Goal: Information Seeking & Learning: Learn about a topic

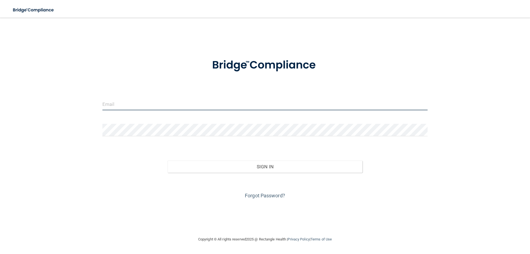
click at [159, 107] on input "email" at bounding box center [264, 104] width 325 height 12
click at [147, 103] on input "email" at bounding box center [264, 104] width 325 height 12
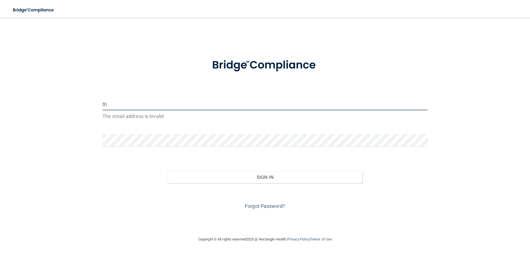
type input "S"
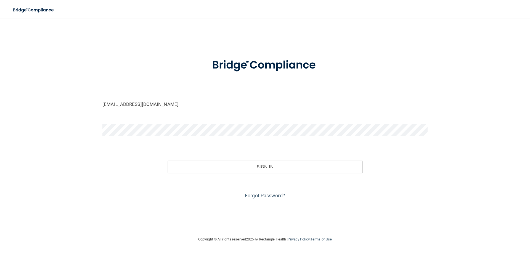
type input "[EMAIL_ADDRESS][DOMAIN_NAME]"
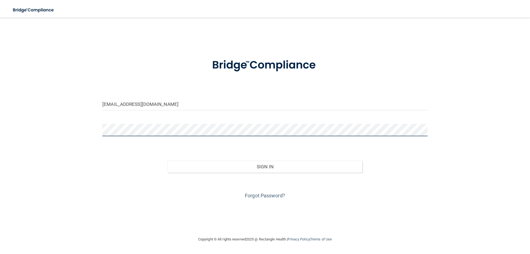
click at [168, 160] on button "Sign In" at bounding box center [265, 166] width 195 height 12
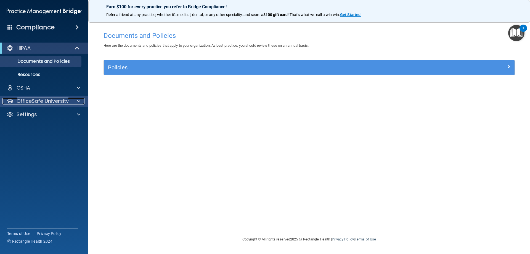
click at [33, 99] on p "OfficeSafe University" at bounding box center [43, 101] width 52 height 7
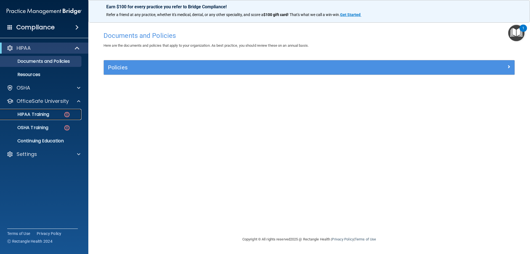
click at [41, 112] on p "HIPAA Training" at bounding box center [27, 115] width 46 height 6
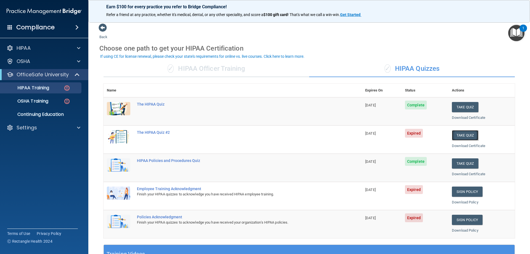
click at [467, 136] on button "Take Quiz" at bounding box center [465, 135] width 27 height 10
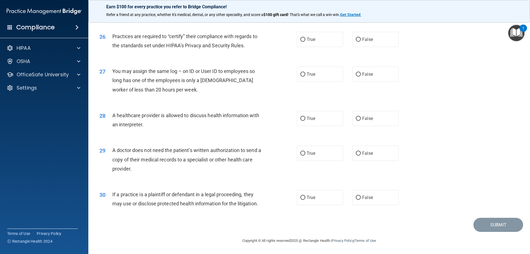
scroll to position [1004, 0]
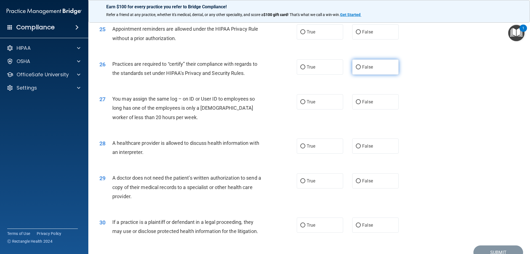
click at [359, 68] on label "False" at bounding box center [375, 66] width 46 height 15
click at [359, 68] on input "False" at bounding box center [358, 67] width 5 height 4
radio input "true"
click at [303, 34] on label "True" at bounding box center [320, 31] width 46 height 15
click at [303, 34] on input "True" at bounding box center [302, 32] width 5 height 4
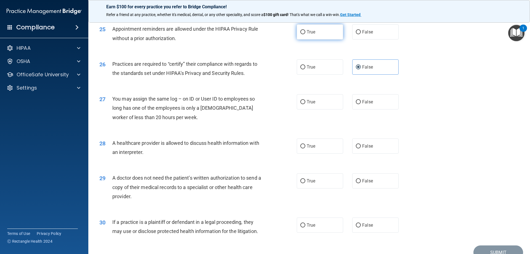
radio input "true"
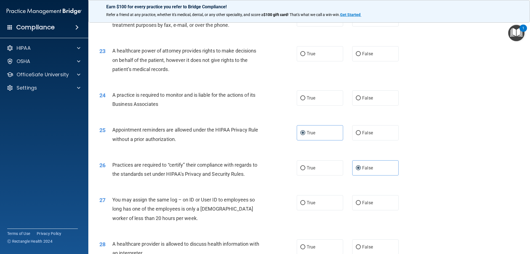
scroll to position [893, 0]
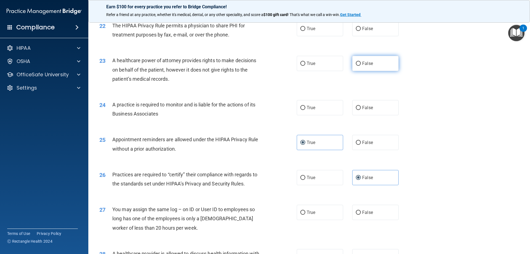
click at [356, 62] on input "False" at bounding box center [358, 64] width 5 height 4
radio input "true"
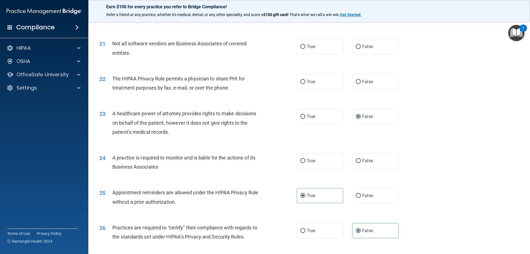
scroll to position [838, 0]
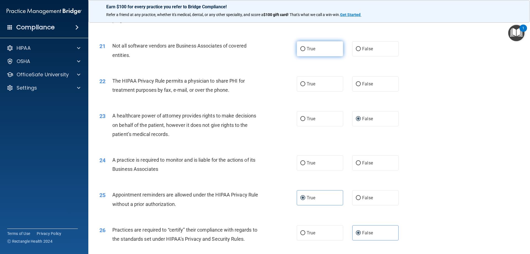
click at [301, 47] on input "True" at bounding box center [302, 49] width 5 height 4
radio input "true"
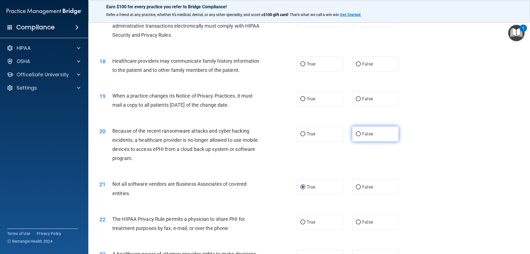
click at [359, 134] on label "False" at bounding box center [375, 133] width 46 height 15
click at [359, 134] on input "False" at bounding box center [358, 134] width 5 height 4
radio input "true"
click at [358, 100] on input "False" at bounding box center [358, 99] width 5 height 4
radio input "true"
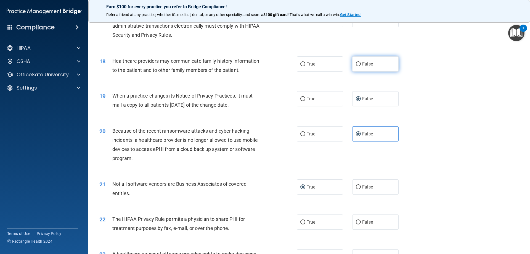
click at [358, 64] on input "False" at bounding box center [358, 64] width 5 height 4
radio input "true"
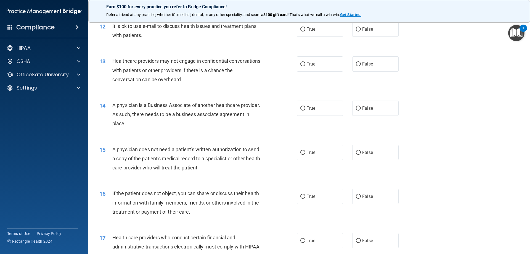
scroll to position [479, 0]
click at [357, 110] on input "False" at bounding box center [358, 109] width 5 height 4
radio input "true"
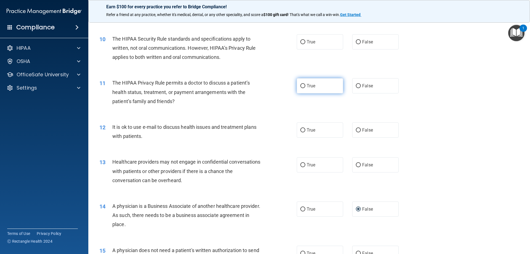
scroll to position [369, 0]
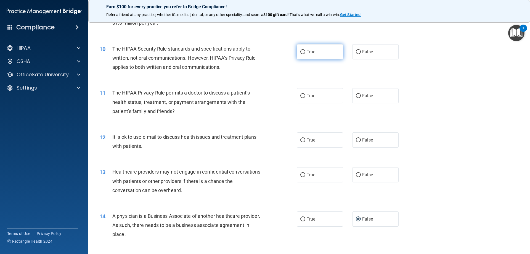
click at [303, 54] on input "True" at bounding box center [302, 52] width 5 height 4
radio input "true"
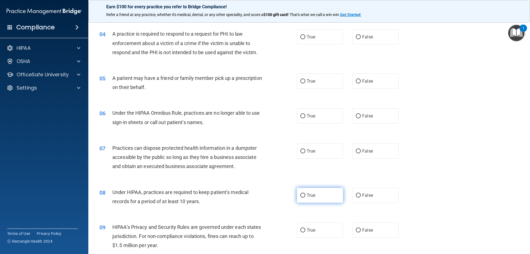
scroll to position [93, 0]
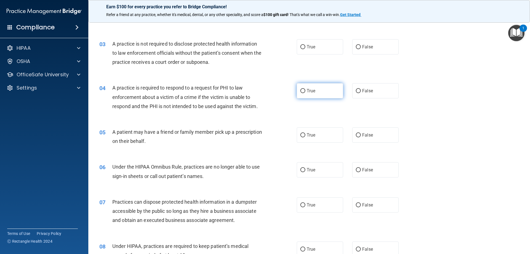
click at [301, 93] on label "True" at bounding box center [320, 90] width 46 height 15
click at [301, 93] on input "True" at bounding box center [302, 91] width 5 height 4
radio input "true"
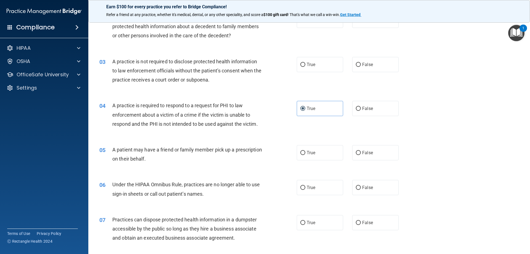
scroll to position [65, 0]
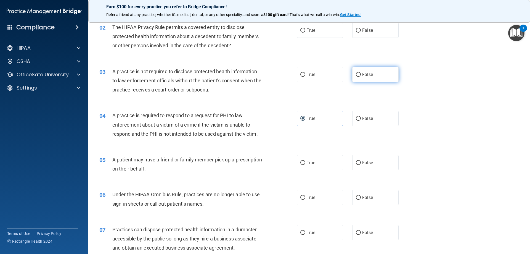
click at [355, 78] on label "False" at bounding box center [375, 74] width 46 height 15
click at [356, 77] on input "False" at bounding box center [358, 75] width 5 height 4
radio input "true"
click at [300, 32] on input "True" at bounding box center [302, 30] width 5 height 4
radio input "true"
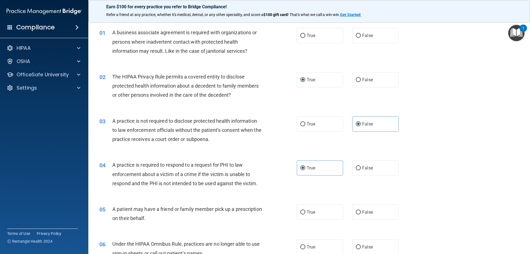
scroll to position [10, 0]
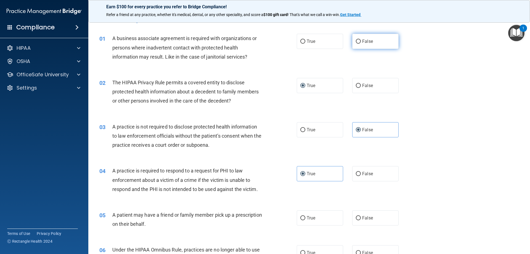
click at [362, 41] on span "False" at bounding box center [367, 41] width 11 height 5
click at [360, 41] on input "False" at bounding box center [358, 41] width 5 height 4
radio input "true"
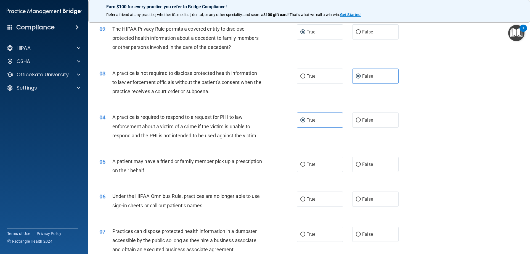
scroll to position [93, 0]
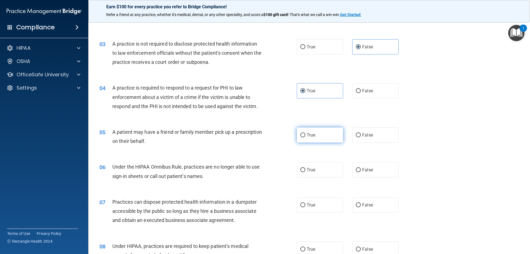
click at [301, 136] on input "True" at bounding box center [302, 135] width 5 height 4
radio input "true"
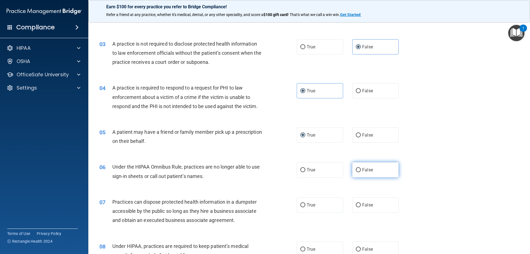
click at [358, 171] on label "False" at bounding box center [375, 169] width 46 height 15
click at [358, 171] on input "False" at bounding box center [358, 170] width 5 height 4
radio input "true"
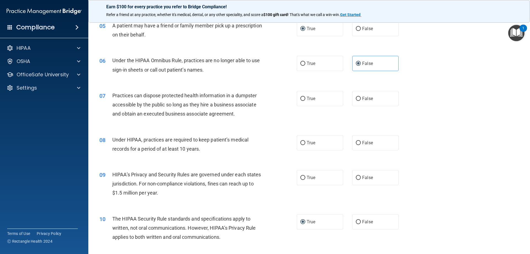
scroll to position [203, 0]
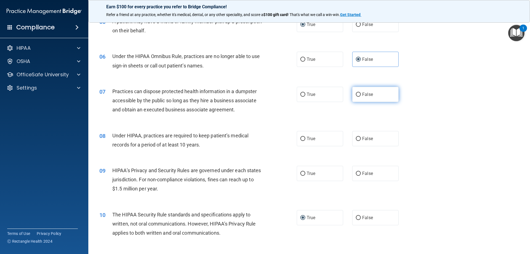
click at [356, 94] on input "False" at bounding box center [358, 94] width 5 height 4
radio input "true"
click at [362, 138] on span "False" at bounding box center [367, 138] width 11 height 5
click at [360, 138] on input "False" at bounding box center [358, 139] width 5 height 4
radio input "true"
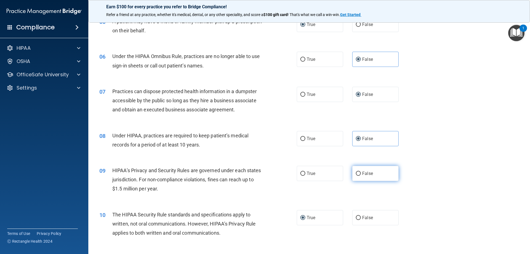
click at [356, 174] on input "False" at bounding box center [358, 173] width 5 height 4
radio input "true"
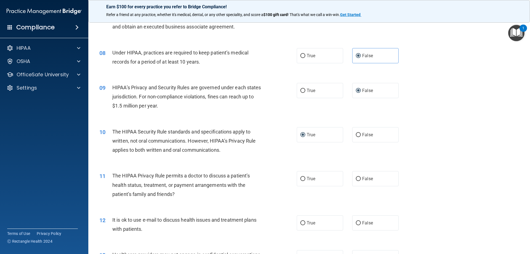
scroll to position [314, 0]
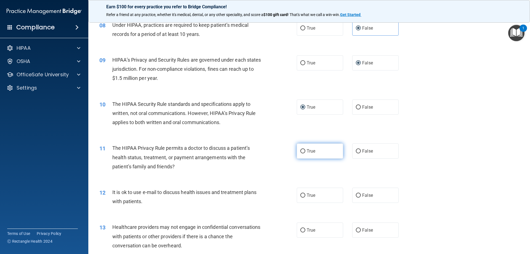
click at [301, 151] on input "True" at bounding box center [302, 151] width 5 height 4
radio input "true"
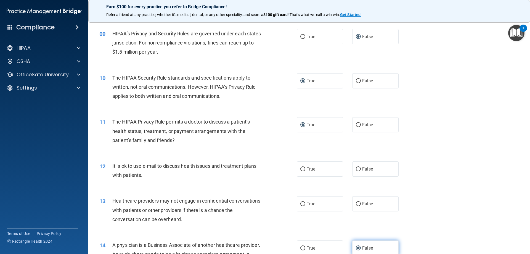
scroll to position [369, 0]
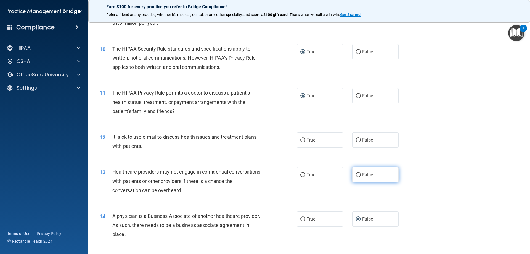
click at [356, 175] on input "False" at bounding box center [358, 175] width 5 height 4
radio input "true"
click at [301, 141] on input "True" at bounding box center [302, 140] width 5 height 4
radio input "true"
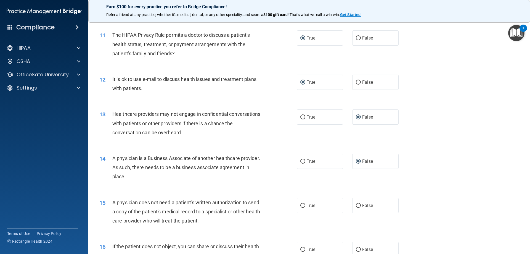
scroll to position [452, 0]
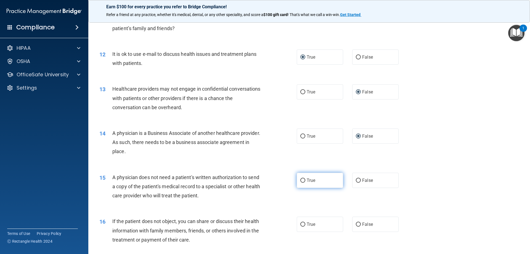
click at [301, 180] on input "True" at bounding box center [302, 180] width 5 height 4
radio input "true"
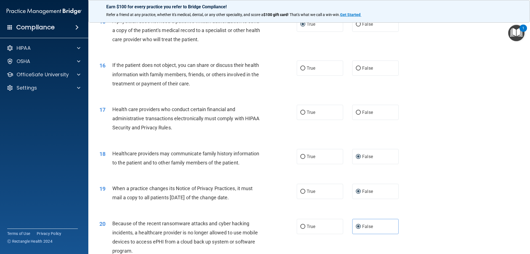
scroll to position [617, 0]
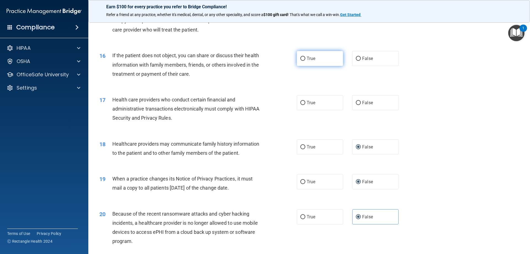
click at [300, 59] on input "True" at bounding box center [302, 59] width 5 height 4
radio input "true"
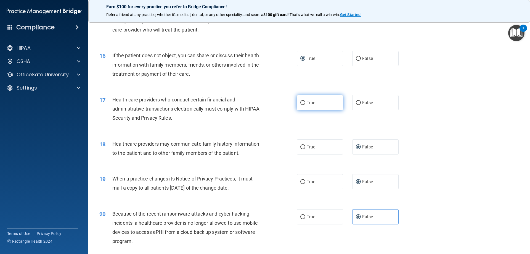
click at [300, 103] on input "True" at bounding box center [302, 103] width 5 height 4
radio input "true"
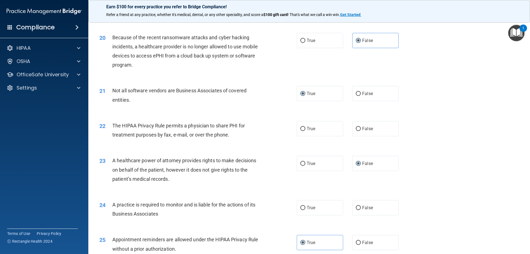
scroll to position [811, 0]
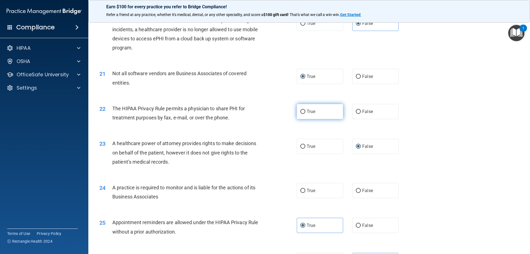
click at [303, 114] on label "True" at bounding box center [320, 111] width 46 height 15
click at [303, 114] on input "True" at bounding box center [302, 112] width 5 height 4
radio input "true"
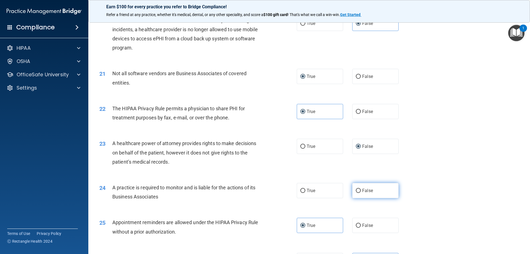
click at [358, 192] on input "False" at bounding box center [358, 191] width 5 height 4
radio input "true"
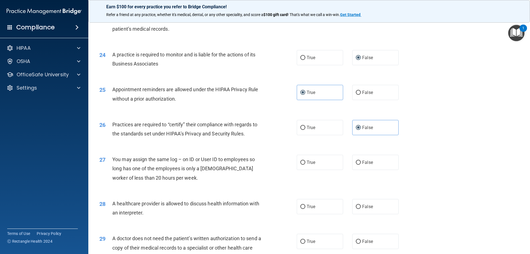
scroll to position [976, 0]
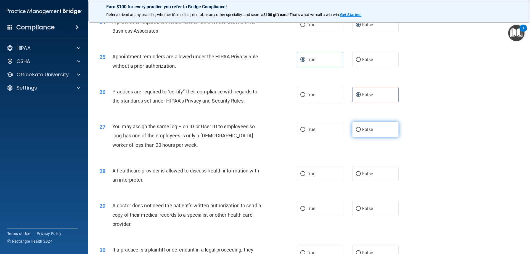
click at [357, 131] on input "False" at bounding box center [358, 130] width 5 height 4
radio input "true"
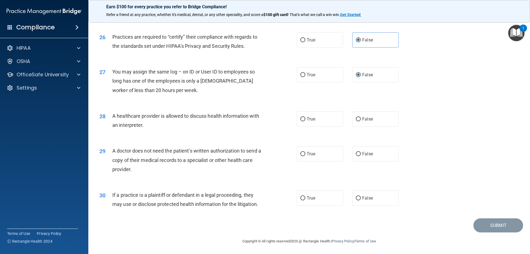
scroll to position [1031, 0]
click at [300, 118] on input "True" at bounding box center [302, 119] width 5 height 4
radio input "true"
click at [302, 199] on input "True" at bounding box center [302, 197] width 5 height 4
radio input "true"
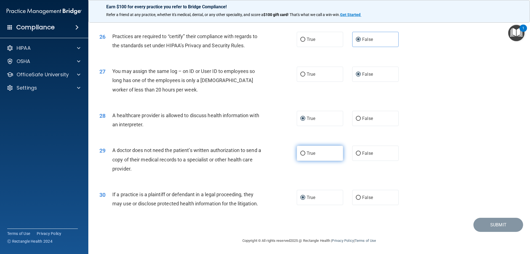
click at [307, 155] on span "True" at bounding box center [311, 152] width 9 height 5
click at [305, 155] on input "True" at bounding box center [302, 153] width 5 height 4
radio input "true"
click at [502, 227] on button "Submit" at bounding box center [498, 225] width 50 height 14
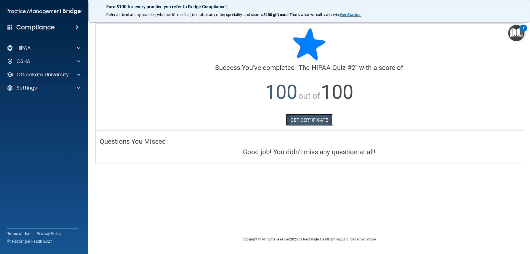
click at [303, 121] on link "GET CERTIFICATE" at bounding box center [309, 120] width 47 height 12
click at [311, 120] on link "GET CERTIFICATE" at bounding box center [309, 120] width 47 height 12
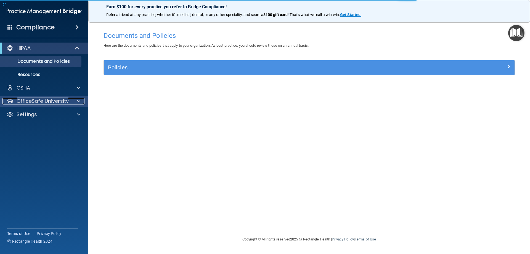
click at [39, 99] on p "OfficeSafe University" at bounding box center [43, 101] width 52 height 7
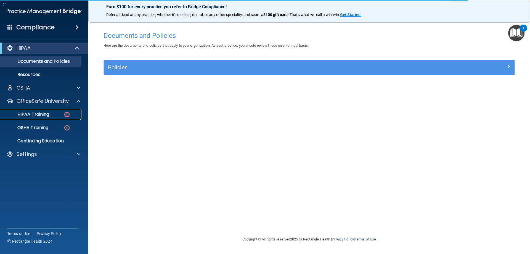
click at [65, 115] on img at bounding box center [66, 114] width 7 height 7
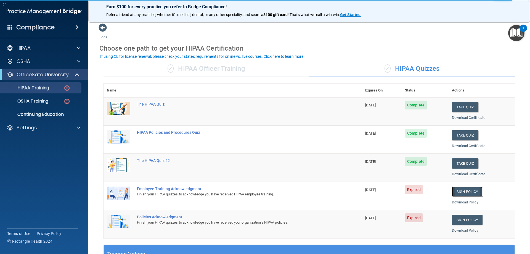
click at [459, 193] on link "Sign Policy" at bounding box center [467, 191] width 31 height 10
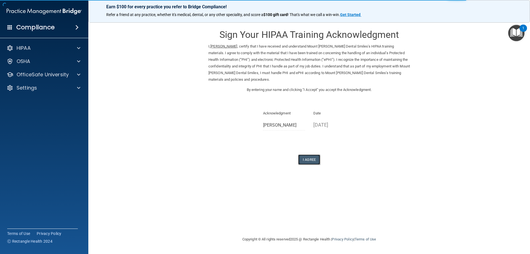
click at [303, 161] on button "I Agree" at bounding box center [309, 159] width 22 height 10
click at [305, 160] on button "I Agree" at bounding box center [309, 159] width 22 height 10
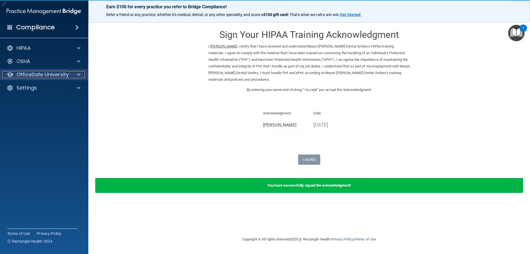
click at [36, 74] on p "OfficeSafe University" at bounding box center [43, 74] width 52 height 7
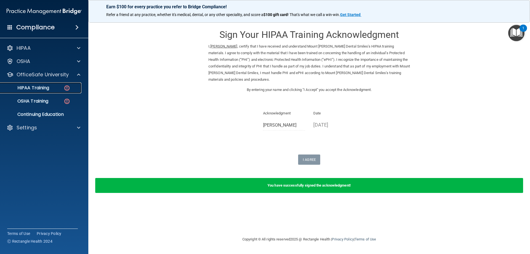
click at [55, 91] on link "HIPAA Training" at bounding box center [37, 87] width 87 height 11
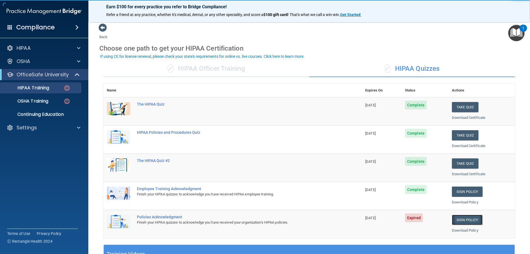
click at [461, 221] on link "Sign Policy" at bounding box center [467, 220] width 31 height 10
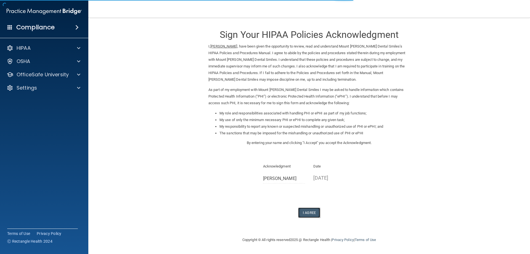
click at [307, 210] on button "I Agree" at bounding box center [309, 212] width 22 height 10
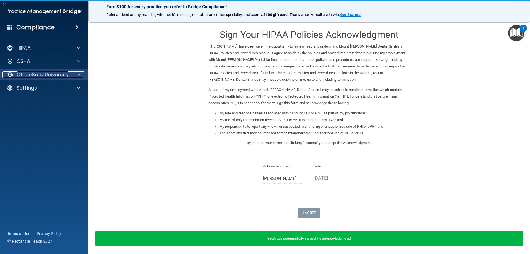
click at [36, 75] on p "OfficeSafe University" at bounding box center [43, 74] width 52 height 7
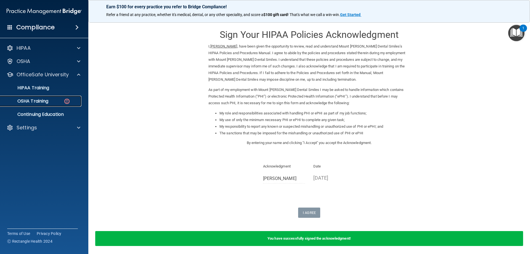
click at [33, 100] on p "OSHA Training" at bounding box center [26, 101] width 45 height 6
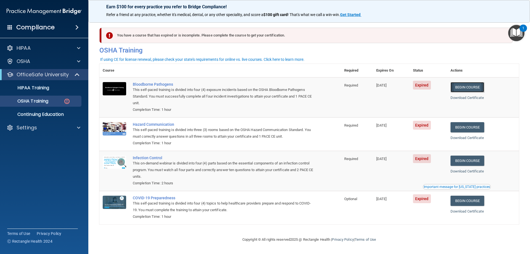
click at [468, 88] on link "Begin Course" at bounding box center [468, 87] width 34 height 10
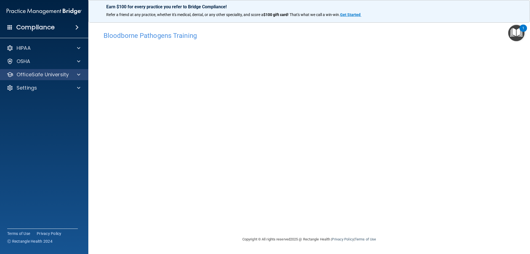
click at [47, 80] on div "OfficeSafe University" at bounding box center [44, 74] width 89 height 11
click at [46, 75] on p "OfficeSafe University" at bounding box center [43, 74] width 52 height 7
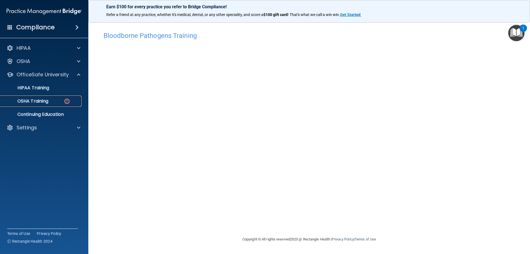
click at [46, 101] on p "OSHA Training" at bounding box center [26, 101] width 45 height 6
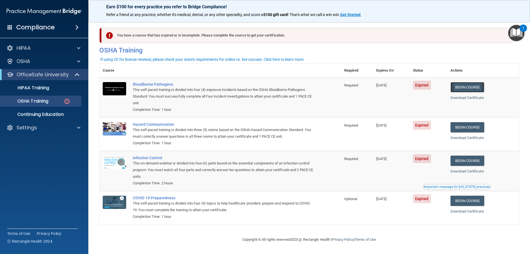
click at [469, 88] on link "Begin Course" at bounding box center [468, 87] width 34 height 10
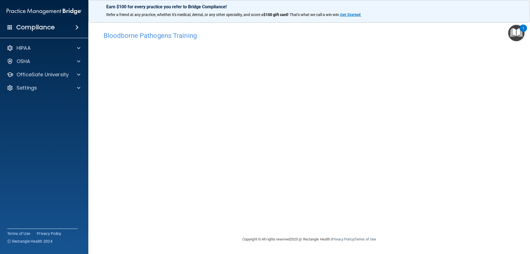
click at [478, 39] on div "Bloodborne Pathogens Training" at bounding box center [309, 36] width 420 height 14
click at [56, 76] on p "OfficeSafe University" at bounding box center [43, 74] width 52 height 7
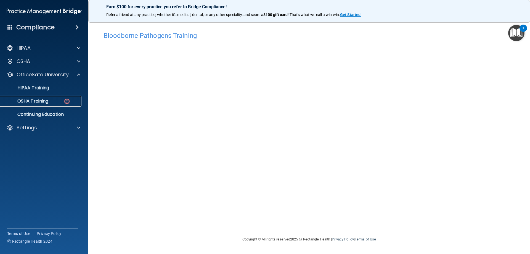
click at [59, 100] on div "OSHA Training" at bounding box center [41, 101] width 75 height 6
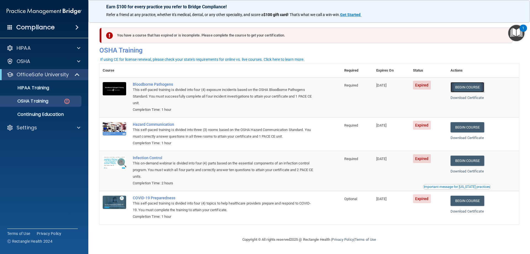
click at [470, 86] on link "Begin Course" at bounding box center [468, 87] width 34 height 10
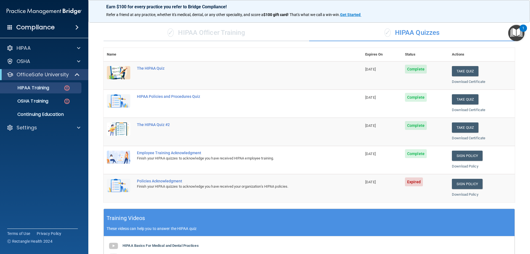
scroll to position [110, 0]
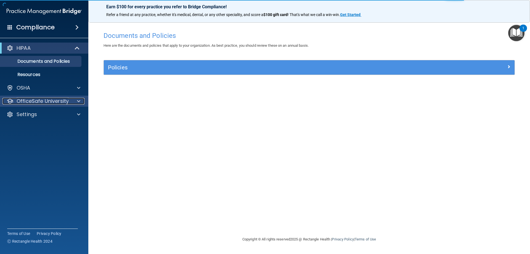
click at [49, 99] on p "OfficeSafe University" at bounding box center [43, 101] width 52 height 7
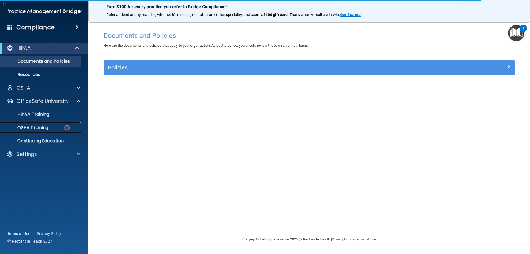
click at [45, 128] on p "OSHA Training" at bounding box center [26, 128] width 45 height 6
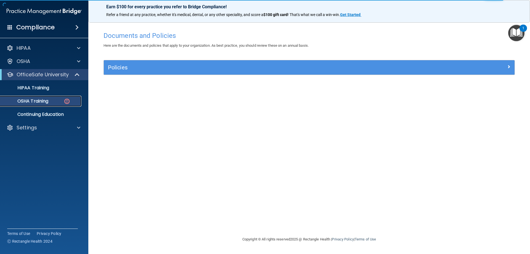
click at [62, 105] on link "OSHA Training" at bounding box center [37, 101] width 87 height 11
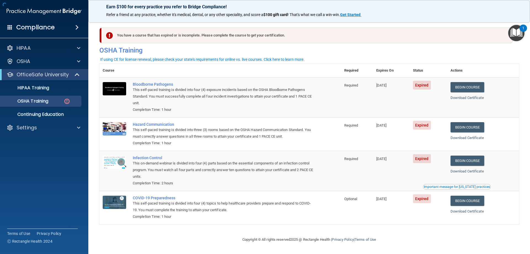
click at [508, 66] on th "Actions" at bounding box center [483, 71] width 72 height 14
click at [465, 85] on link "Begin Course" at bounding box center [468, 87] width 34 height 10
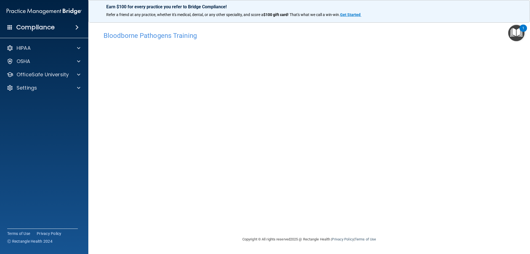
click at [527, 37] on main "Bloodborne Pathogens Training This course doesn’t expire until 09/09/2025. Are …" at bounding box center [309, 136] width 442 height 236
click at [30, 74] on p "OfficeSafe University" at bounding box center [43, 74] width 52 height 7
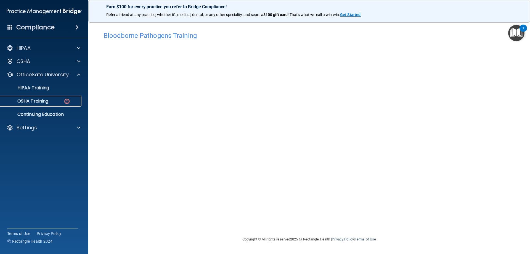
click at [43, 97] on link "OSHA Training" at bounding box center [37, 101] width 87 height 11
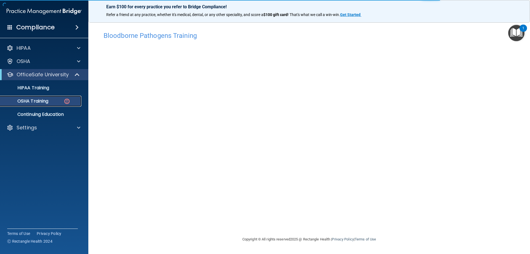
click at [49, 104] on link "OSHA Training" at bounding box center [37, 101] width 87 height 11
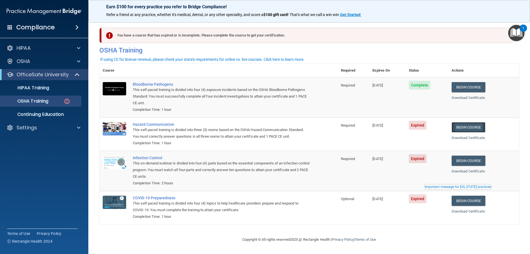
click at [468, 130] on link "Begin Course" at bounding box center [469, 127] width 34 height 10
click at [473, 128] on link "Begin Course" at bounding box center [469, 127] width 34 height 10
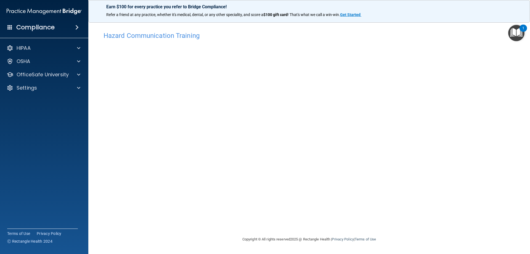
click at [217, 30] on div "Hazard Communication Training" at bounding box center [309, 36] width 420 height 14
click at [217, 31] on div "Hazard Communication Training" at bounding box center [309, 36] width 420 height 14
click at [217, 35] on h4 "Hazard Communication Training" at bounding box center [309, 35] width 411 height 7
click at [185, 36] on h4 "Hazard Communication Training" at bounding box center [309, 35] width 411 height 7
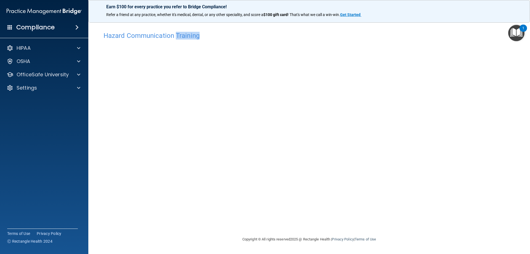
click at [185, 36] on h4 "Hazard Communication Training" at bounding box center [309, 35] width 411 height 7
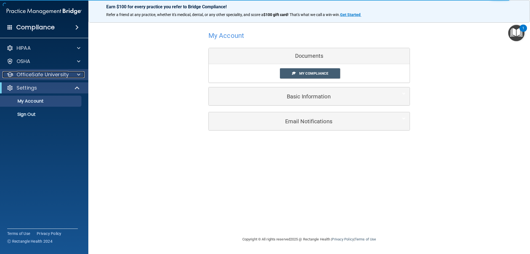
click at [36, 76] on p "OfficeSafe University" at bounding box center [43, 74] width 52 height 7
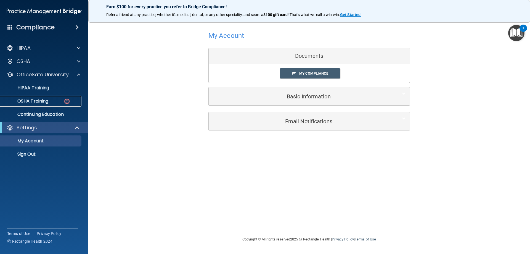
click at [48, 101] on p "OSHA Training" at bounding box center [26, 101] width 45 height 6
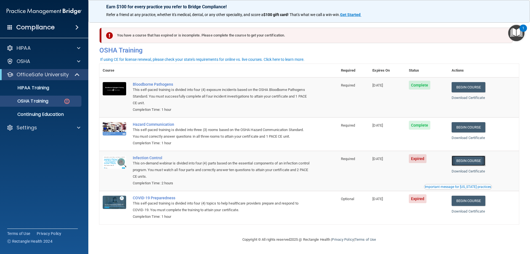
click at [476, 161] on link "Begin Course" at bounding box center [469, 160] width 34 height 10
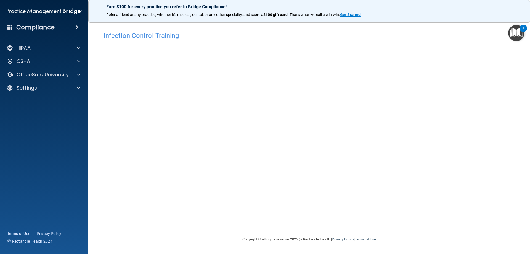
click at [491, 14] on p "Refer a friend at any practice, whether it's medical, dental, or any other spec…" at bounding box center [309, 15] width 406 height 6
click at [43, 76] on p "OfficeSafe University" at bounding box center [43, 74] width 52 height 7
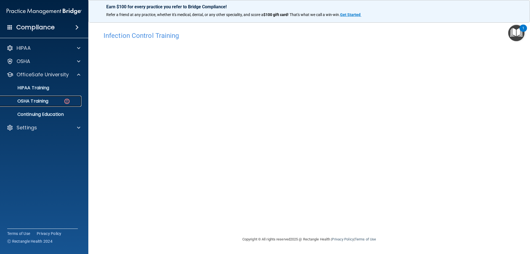
click at [41, 102] on p "OSHA Training" at bounding box center [26, 101] width 45 height 6
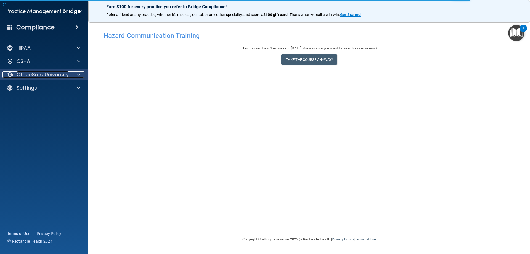
click at [56, 76] on p "OfficeSafe University" at bounding box center [43, 74] width 52 height 7
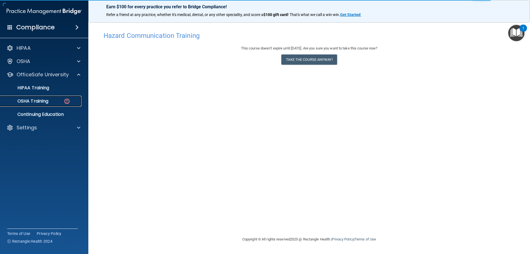
click at [53, 98] on div "OSHA Training" at bounding box center [41, 101] width 75 height 6
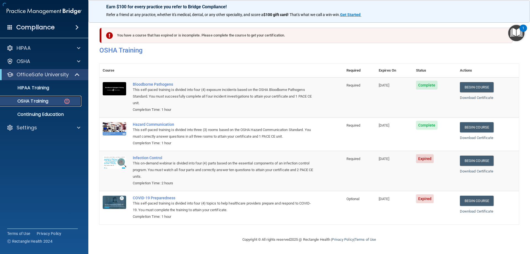
click at [61, 105] on link "OSHA Training" at bounding box center [37, 101] width 87 height 11
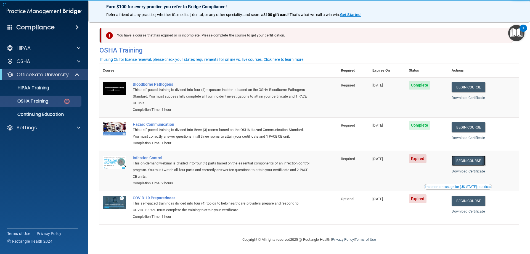
click at [478, 159] on link "Begin Course" at bounding box center [469, 160] width 34 height 10
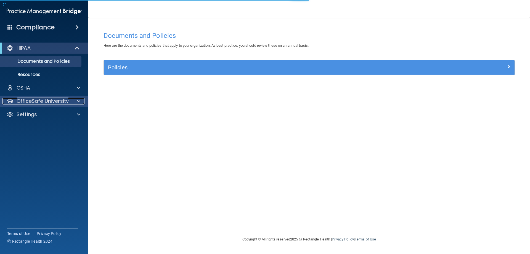
click at [53, 103] on p "OfficeSafe University" at bounding box center [43, 101] width 52 height 7
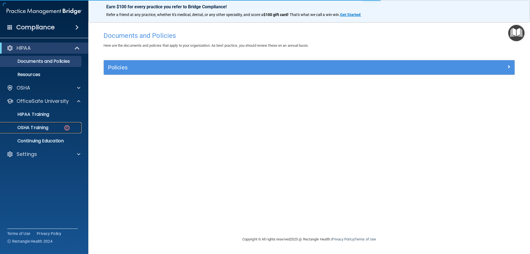
click at [55, 126] on div "OSHA Training" at bounding box center [41, 128] width 75 height 6
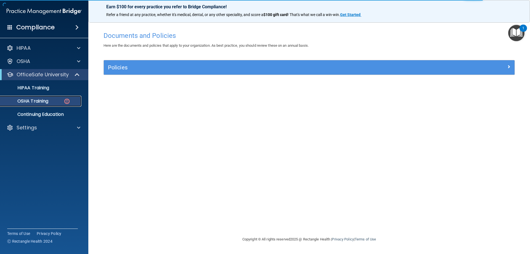
click at [54, 101] on div "OSHA Training" at bounding box center [41, 101] width 75 height 6
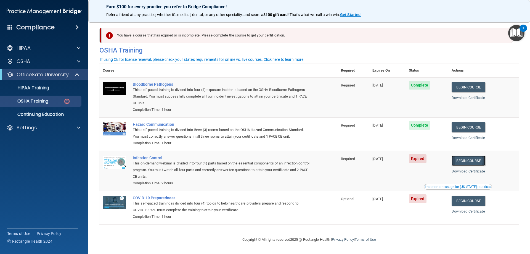
click at [471, 160] on link "Begin Course" at bounding box center [469, 160] width 34 height 10
click at [466, 163] on link "Begin Course" at bounding box center [469, 160] width 34 height 10
click at [467, 163] on link "Begin Course" at bounding box center [469, 160] width 34 height 10
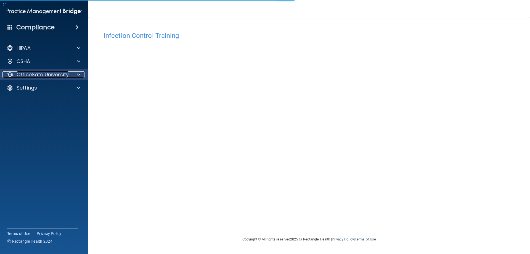
click at [72, 77] on div at bounding box center [78, 74] width 14 height 7
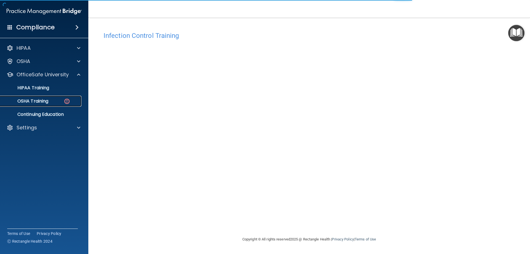
click at [57, 101] on div "OSHA Training" at bounding box center [41, 101] width 75 height 6
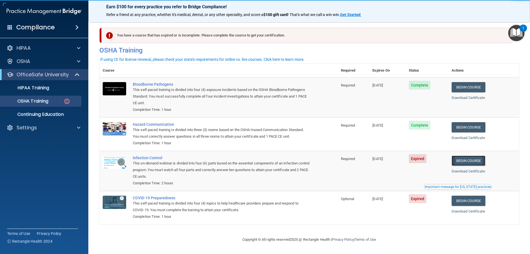
click at [477, 163] on link "Begin Course" at bounding box center [469, 160] width 34 height 10
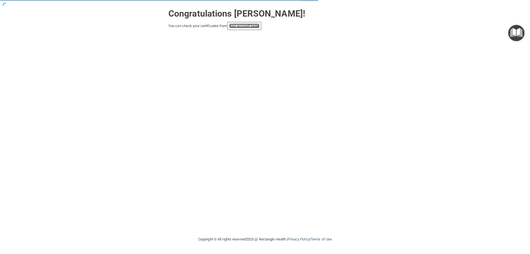
click at [248, 28] on link "your account page!" at bounding box center [244, 26] width 30 height 4
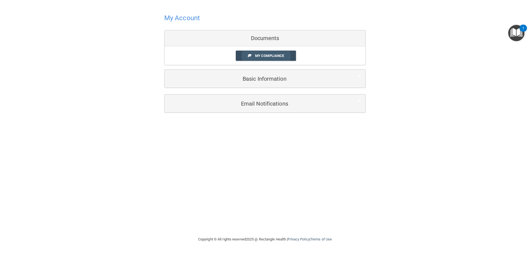
click at [267, 58] on span "My Compliance" at bounding box center [269, 56] width 29 height 4
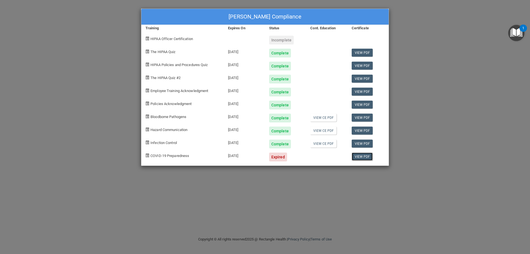
click at [358, 155] on link "View PDF" at bounding box center [362, 156] width 21 height 8
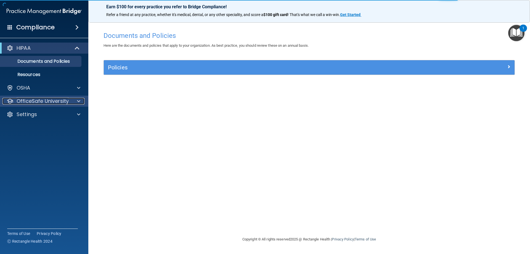
click at [47, 102] on p "OfficeSafe University" at bounding box center [43, 101] width 52 height 7
